Goal: Transaction & Acquisition: Purchase product/service

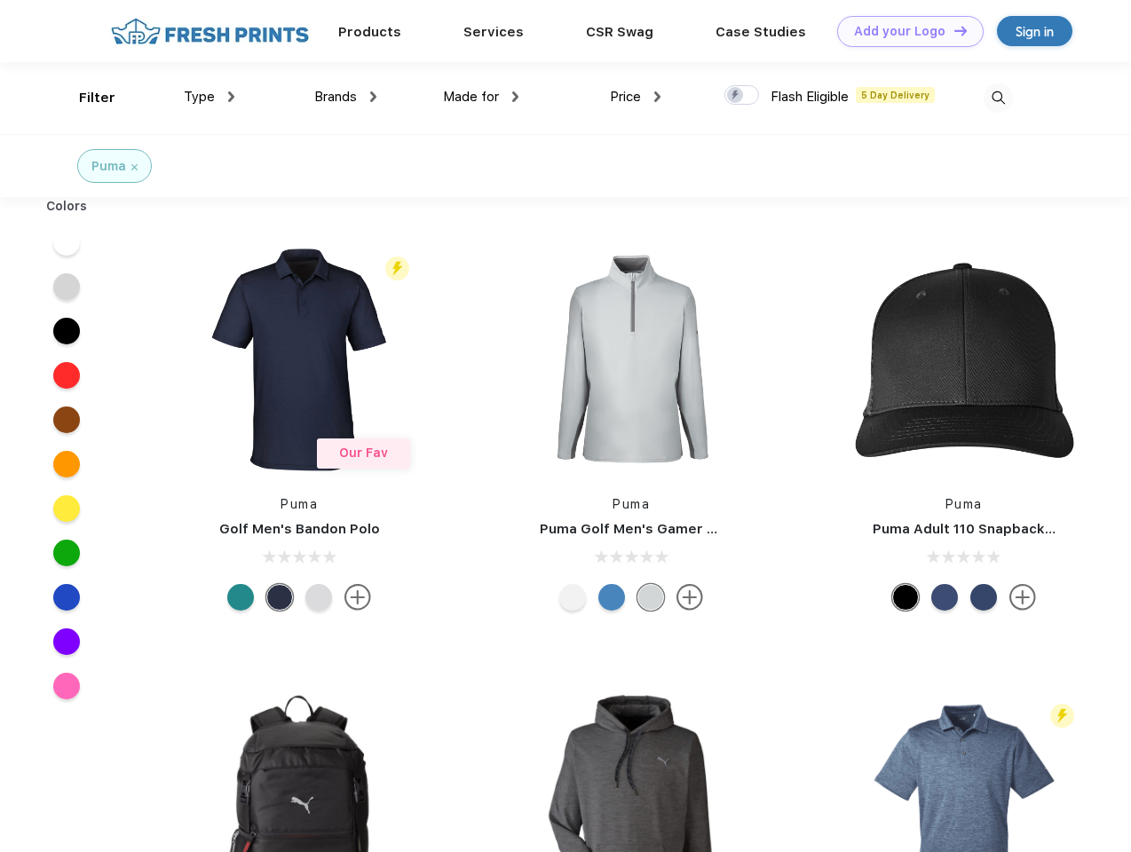
scroll to position [1, 0]
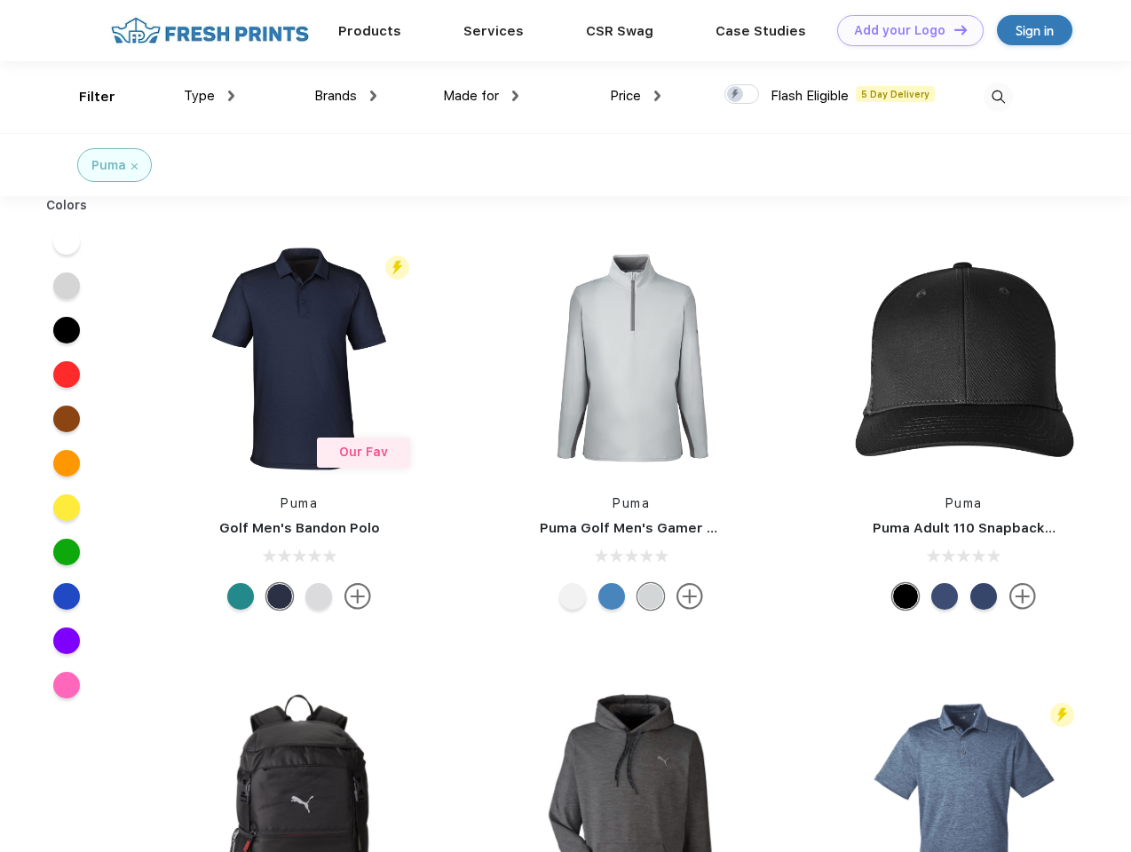
click at [904, 30] on link "Add your Logo Design Tool" at bounding box center [910, 30] width 146 height 31
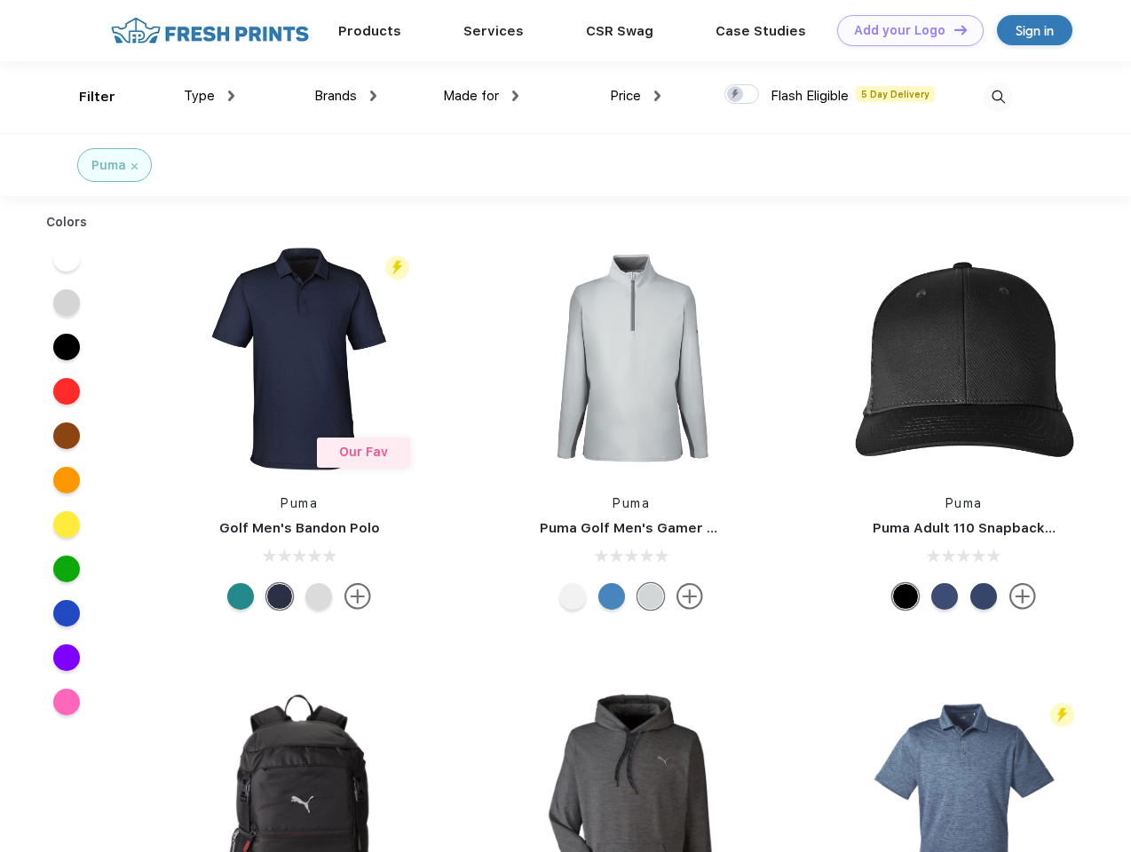
click at [0, 0] on div "Design Tool" at bounding box center [0, 0] width 0 height 0
click at [952, 29] on link "Add your Logo Design Tool" at bounding box center [910, 30] width 146 height 31
click at [85, 97] on div "Filter" at bounding box center [97, 97] width 36 height 20
click at [209, 96] on span "Type" at bounding box center [199, 96] width 31 height 16
click at [345, 96] on span "Brands" at bounding box center [335, 96] width 43 height 16
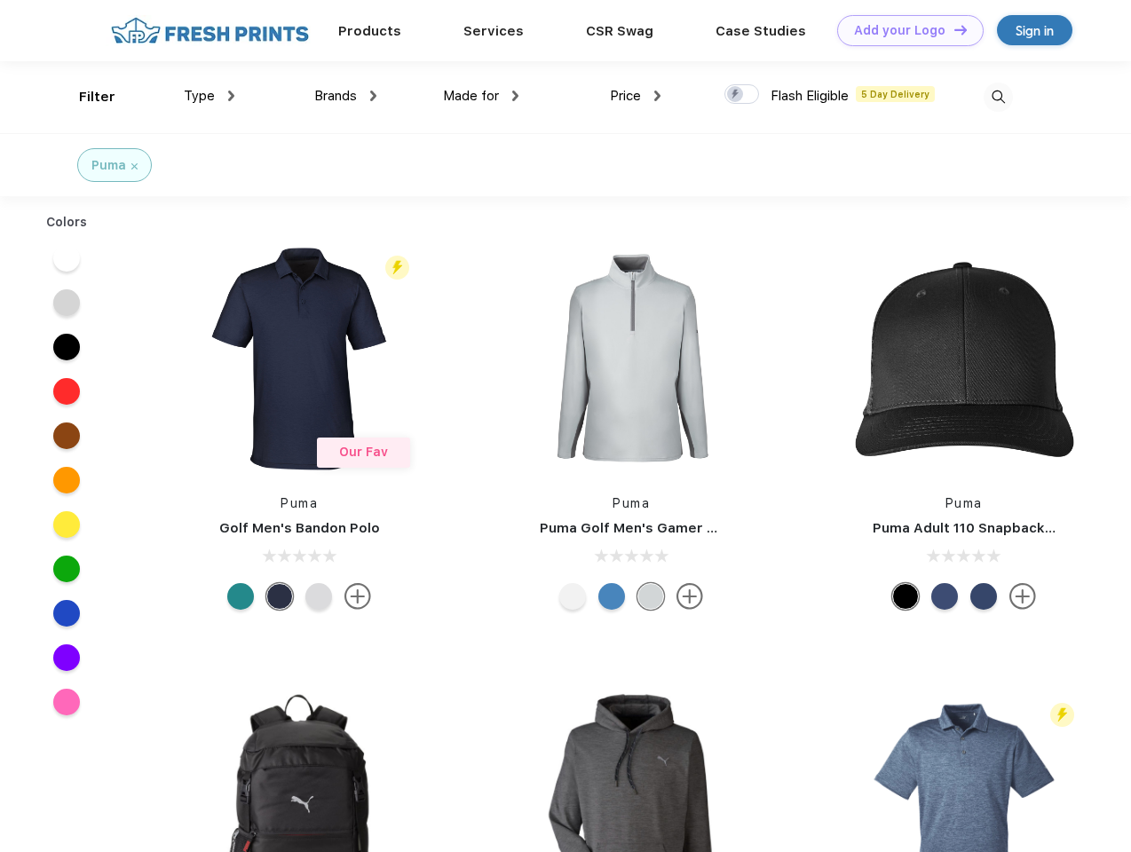
click at [481, 96] on span "Made for" at bounding box center [471, 96] width 56 height 16
click at [636, 96] on span "Price" at bounding box center [625, 96] width 31 height 16
click at [742, 95] on div at bounding box center [741, 94] width 35 height 20
click at [736, 95] on input "checkbox" at bounding box center [730, 89] width 12 height 12
click at [998, 97] on img at bounding box center [998, 97] width 29 height 29
